Goal: Task Accomplishment & Management: Use online tool/utility

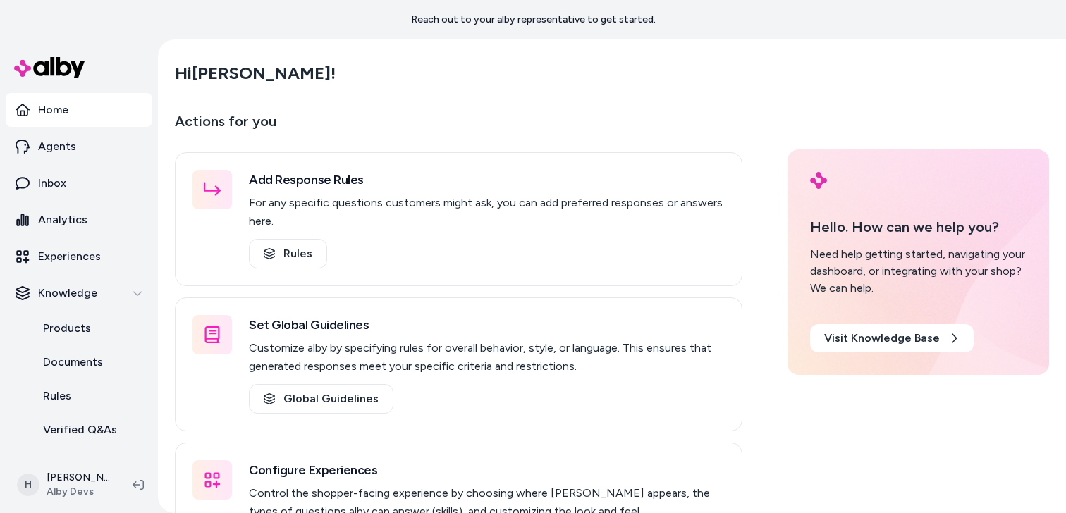
click at [409, 101] on main "Hi Henrique ! Actions for you Add Response Rules For any specific questions cus…" at bounding box center [612, 314] width 902 height 551
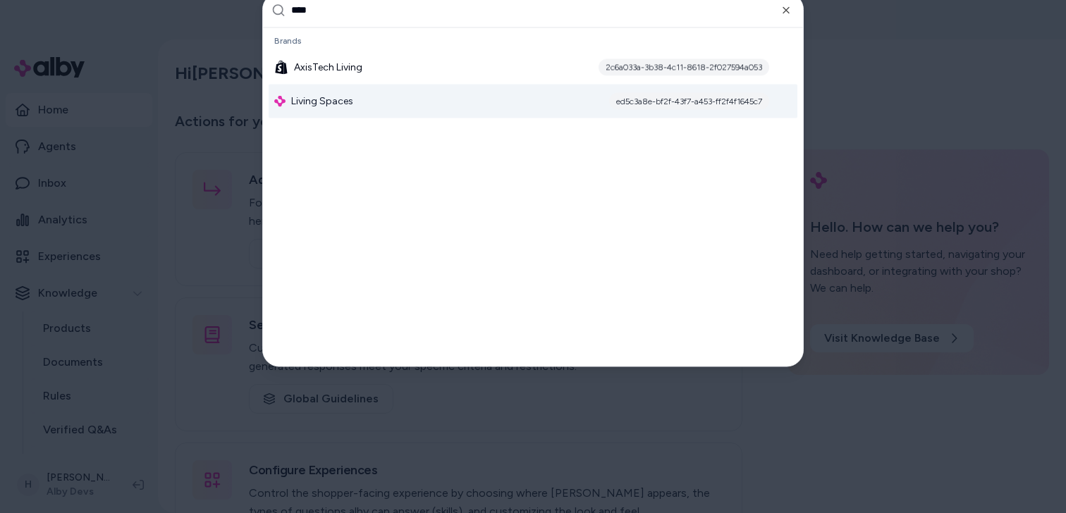
type input "****"
click at [379, 99] on div "Living Spaces ed5c3a8e-bf2f-43f7-a453-ff2f4f1645c7" at bounding box center [533, 101] width 529 height 34
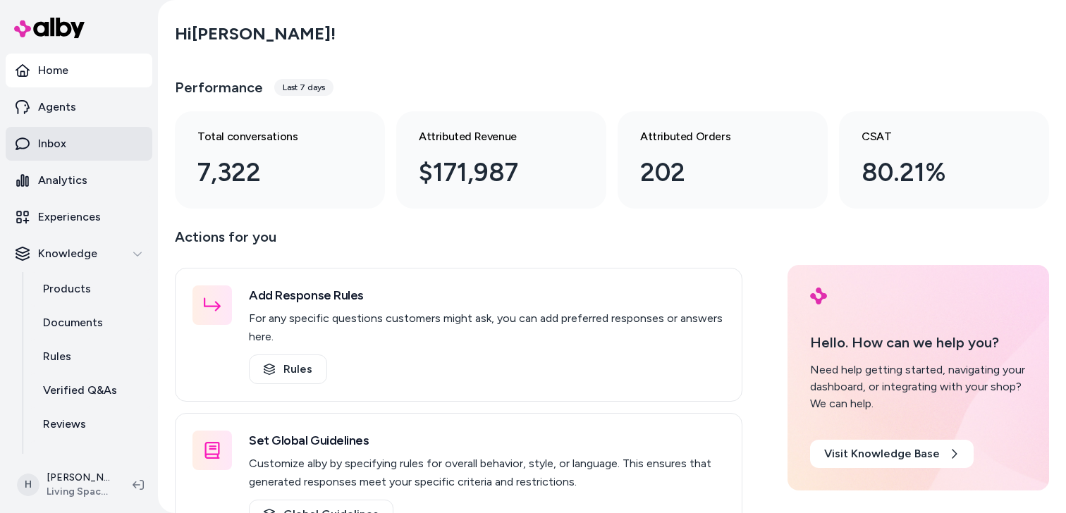
click at [116, 146] on link "Inbox" at bounding box center [79, 144] width 147 height 34
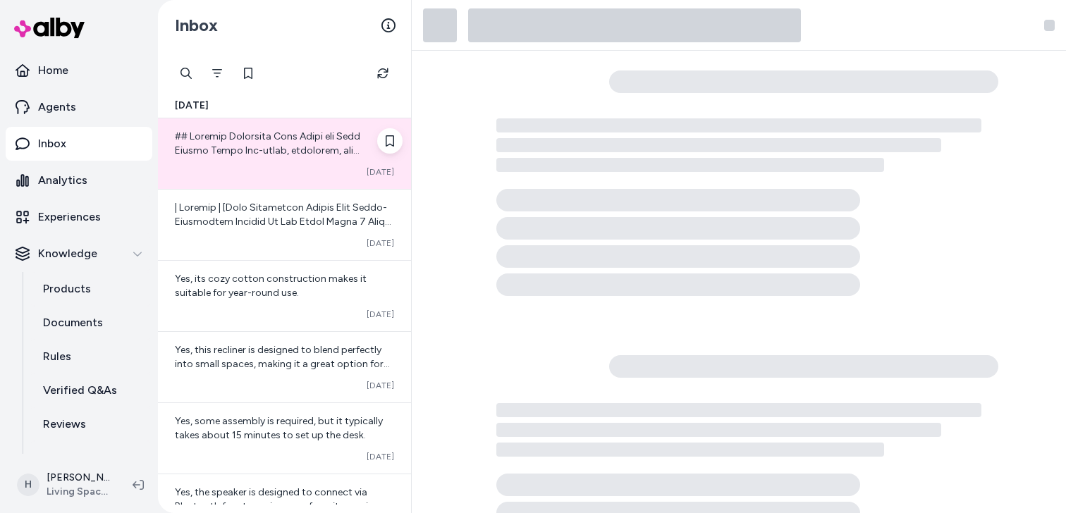
click at [261, 171] on div "Converted [DATE]" at bounding box center [284, 171] width 219 height 11
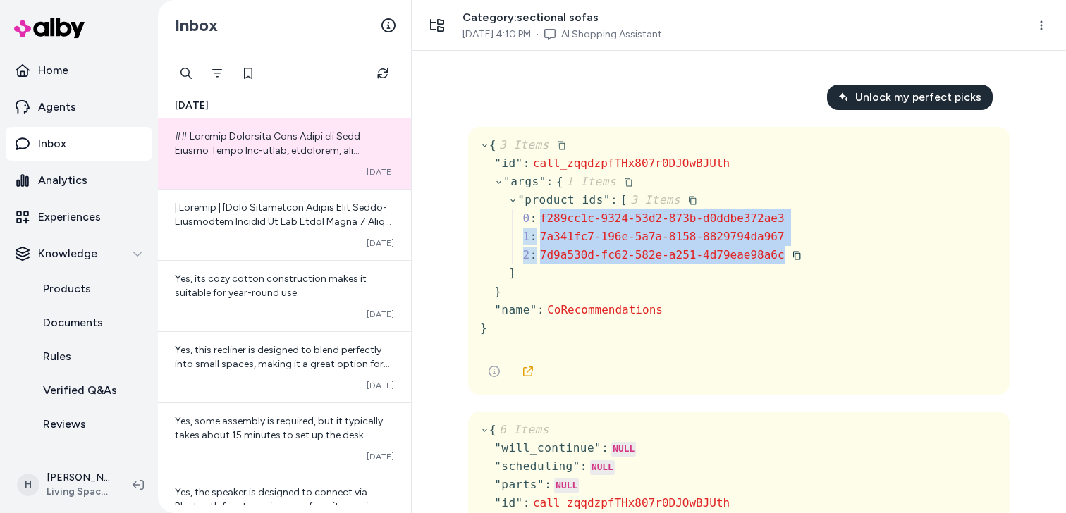
drag, startPoint x: 542, startPoint y: 220, endPoint x: 787, endPoint y: 259, distance: 248.5
click at [787, 259] on div "0 : f289cc1c-9324-53d2-873b-d0ddbe372ae3 1 : 7a341fc7-196e-5a7a-8158-8829794da9…" at bounding box center [656, 236] width 289 height 55
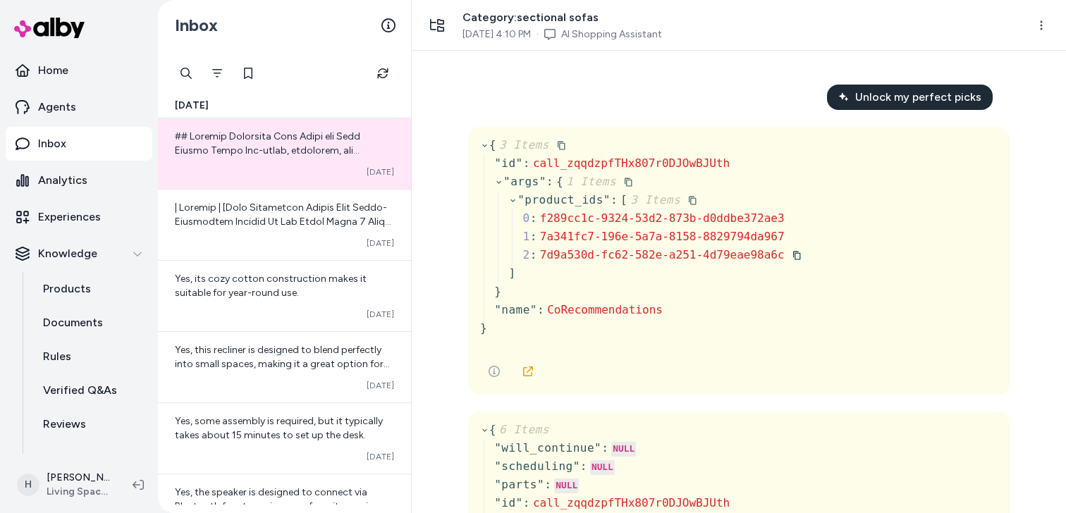
click at [785, 262] on span at bounding box center [793, 254] width 17 height 13
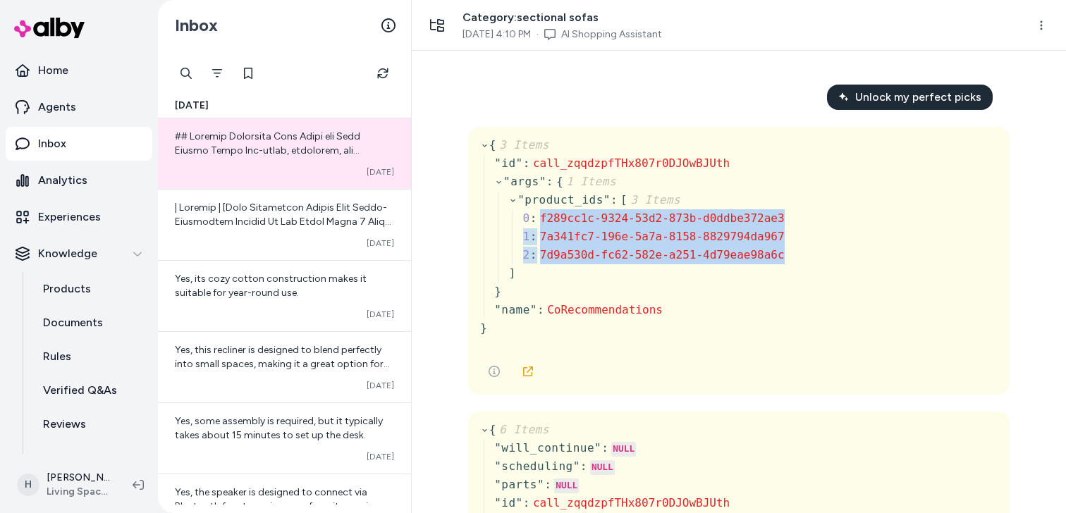
drag, startPoint x: 541, startPoint y: 214, endPoint x: 785, endPoint y: 263, distance: 248.7
click at [785, 263] on div "{ 3 Items " id " : call_zqqdzpfTHx807r0DJOwBJUth " args " : { 1 Items " product…" at bounding box center [738, 242] width 517 height 213
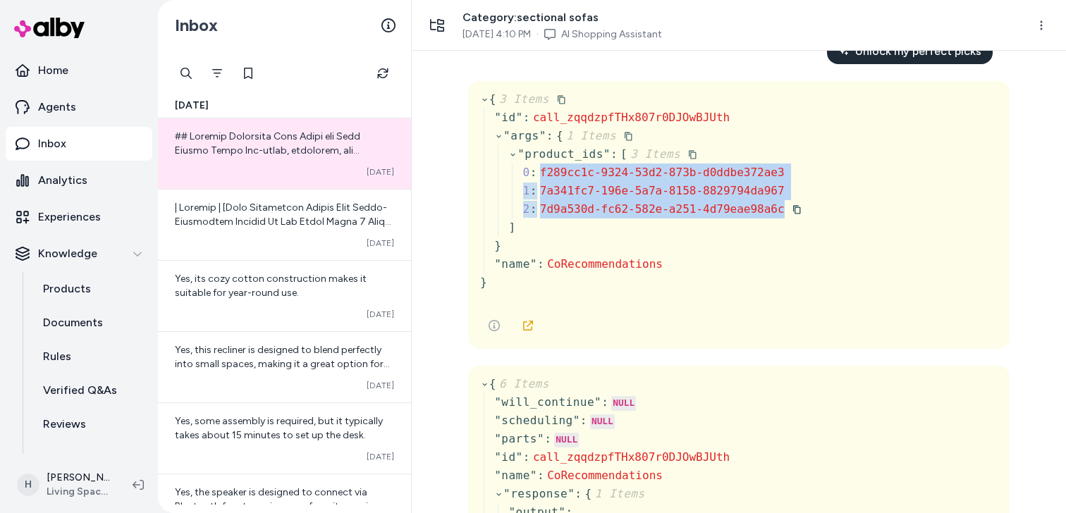
scroll to position [48, 0]
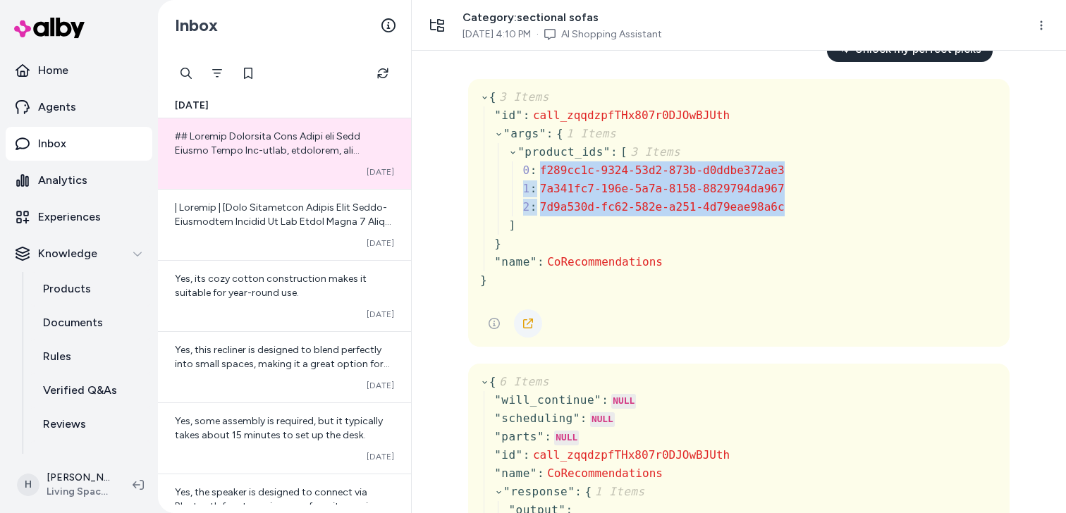
click at [531, 314] on link at bounding box center [528, 323] width 28 height 28
